Goal: Task Accomplishment & Management: Complete application form

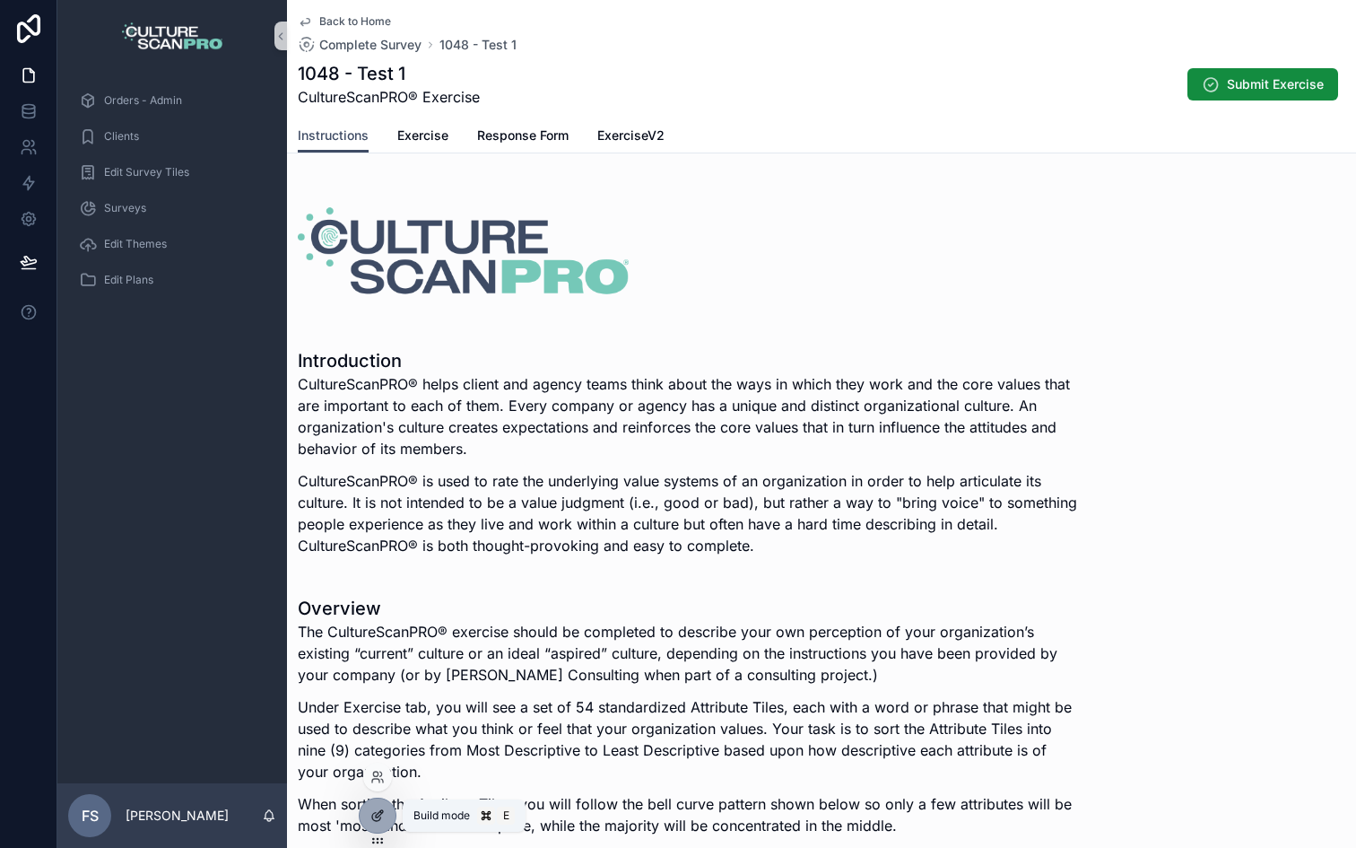
click at [375, 813] on icon at bounding box center [376, 817] width 8 height 8
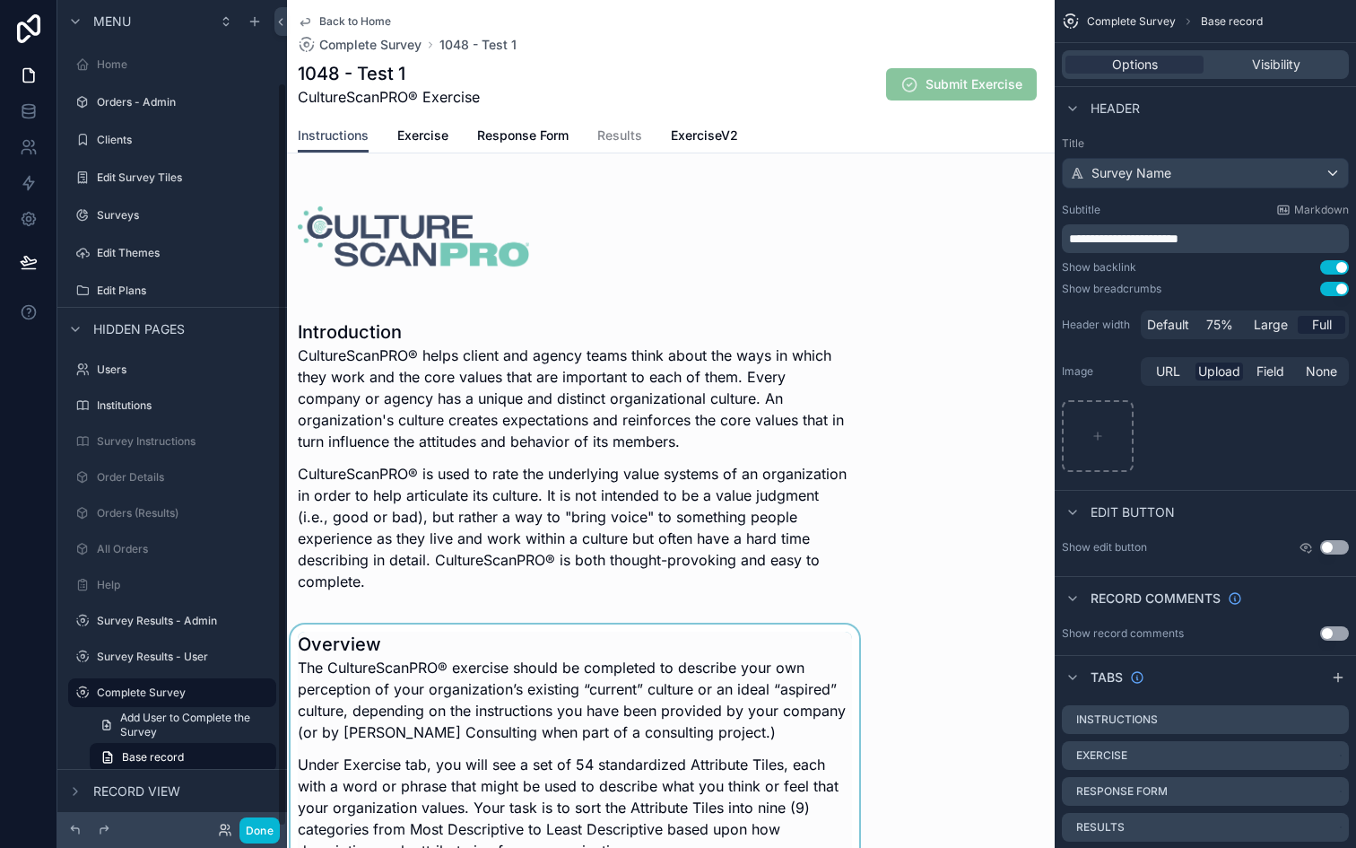
scroll to position [91, 0]
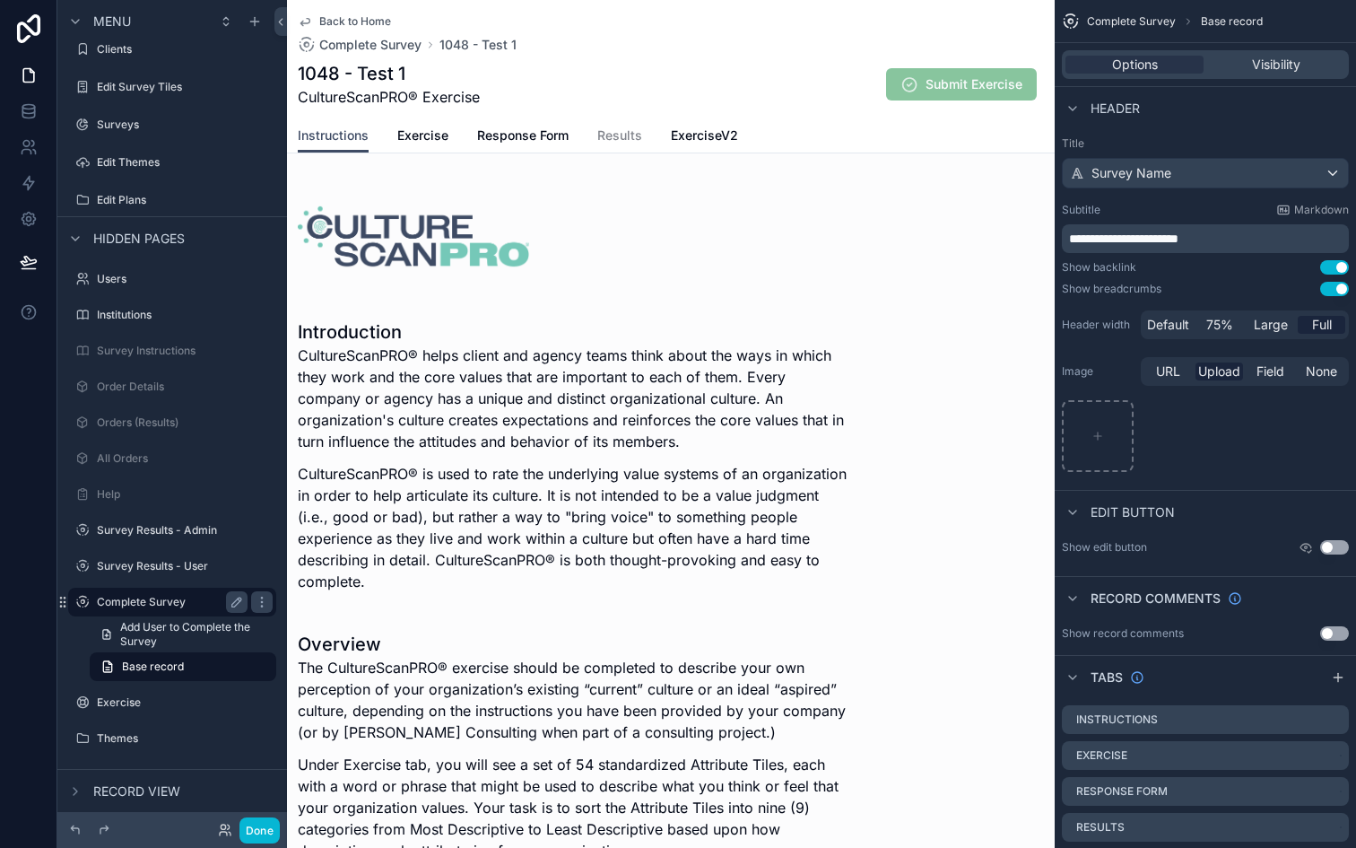
click at [151, 601] on label "Complete Survey" at bounding box center [169, 602] width 144 height 14
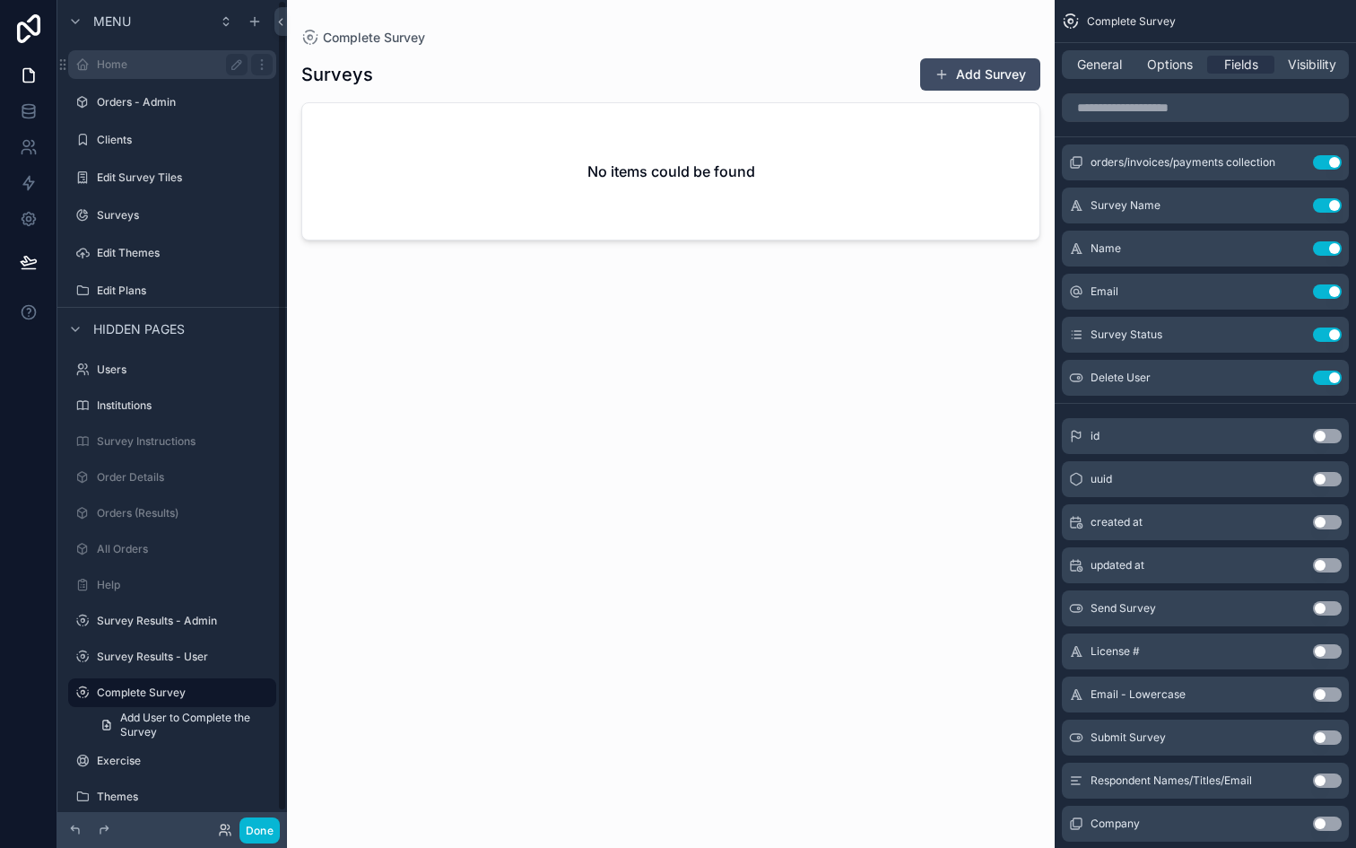
click at [118, 57] on label "Home" at bounding box center [169, 64] width 144 height 14
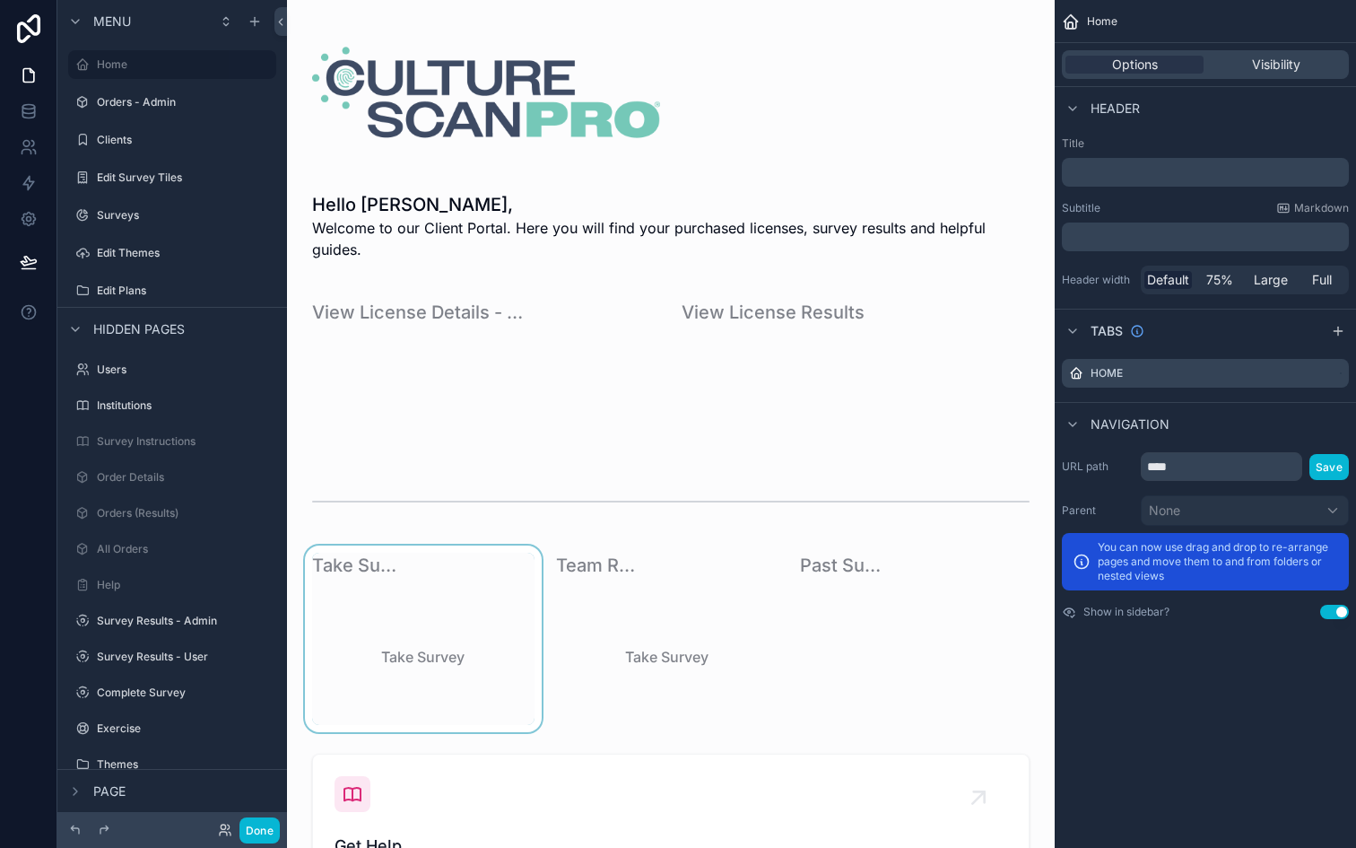
click at [422, 560] on div "scrollable content" at bounding box center [423, 638] width 244 height 187
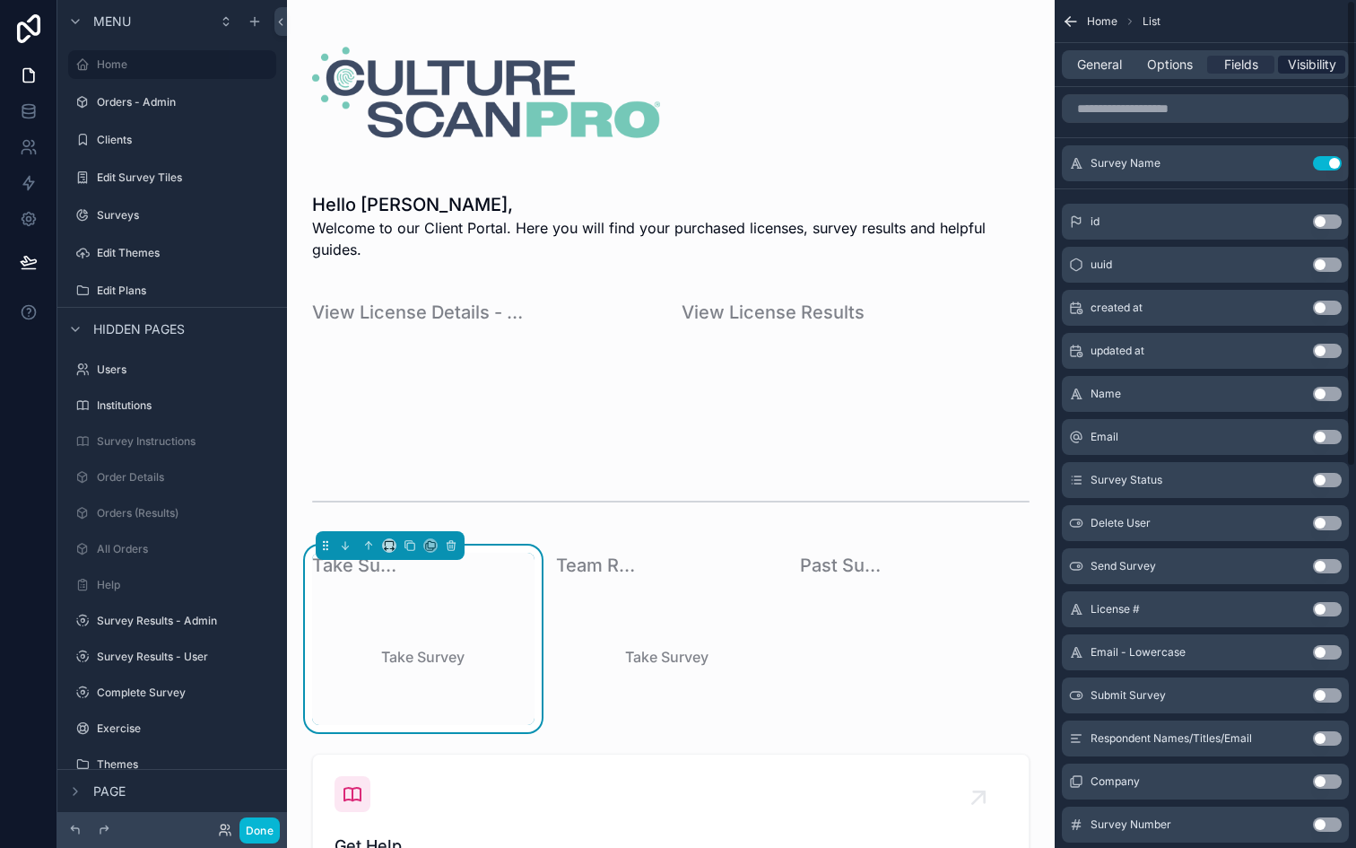
click at [1306, 62] on span "Visibility" at bounding box center [1312, 65] width 48 height 18
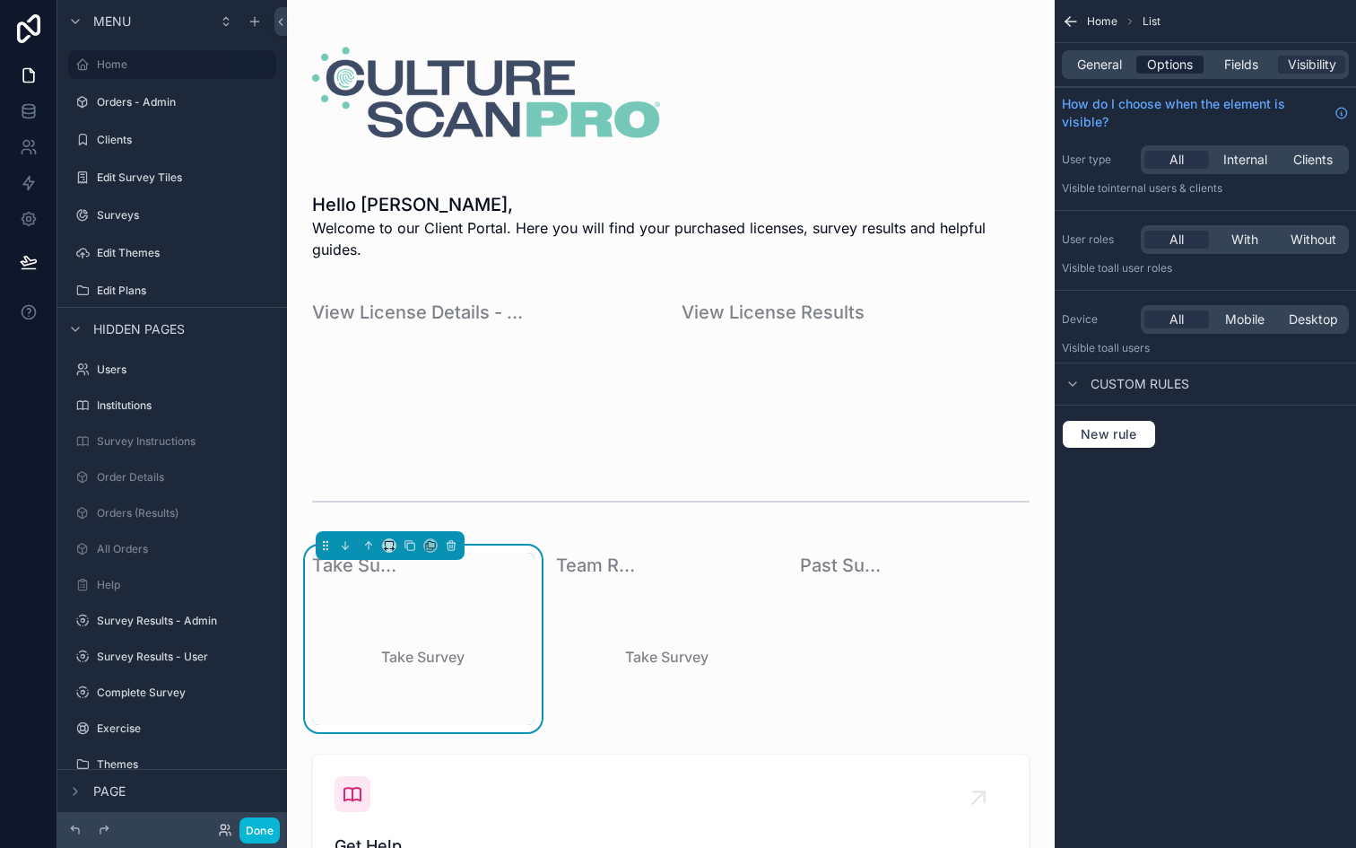
click at [1172, 60] on span "Options" at bounding box center [1170, 65] width 46 height 18
